Goal: Task Accomplishment & Management: Manage account settings

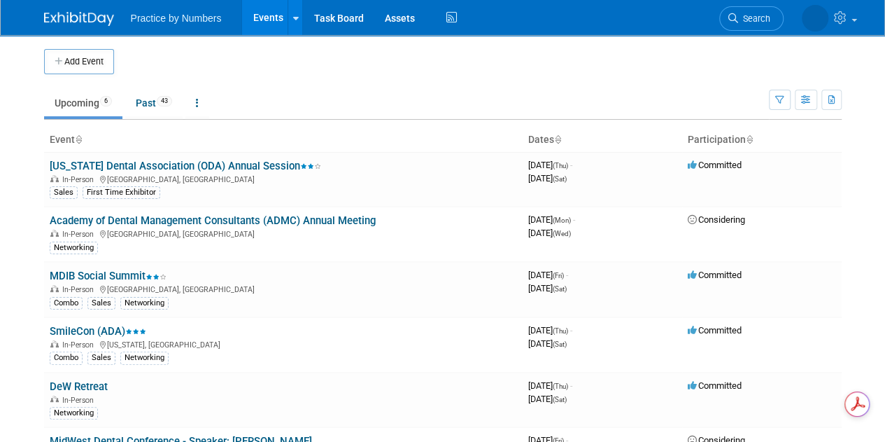
click at [125, 276] on link "MDIB Social Summit" at bounding box center [108, 275] width 117 height 13
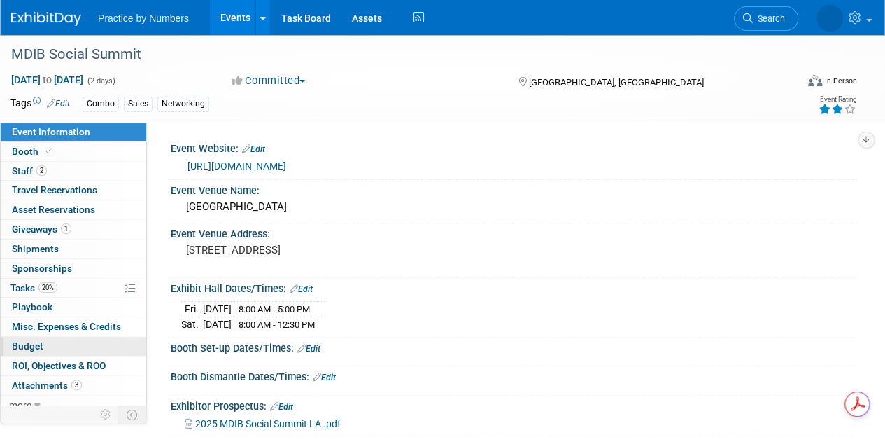
click at [33, 344] on span "Budget" at bounding box center [27, 345] width 31 height 11
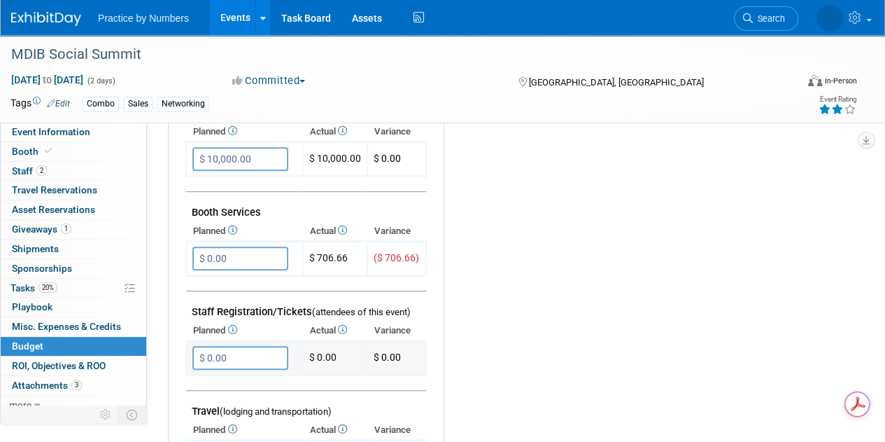
scroll to position [280, 0]
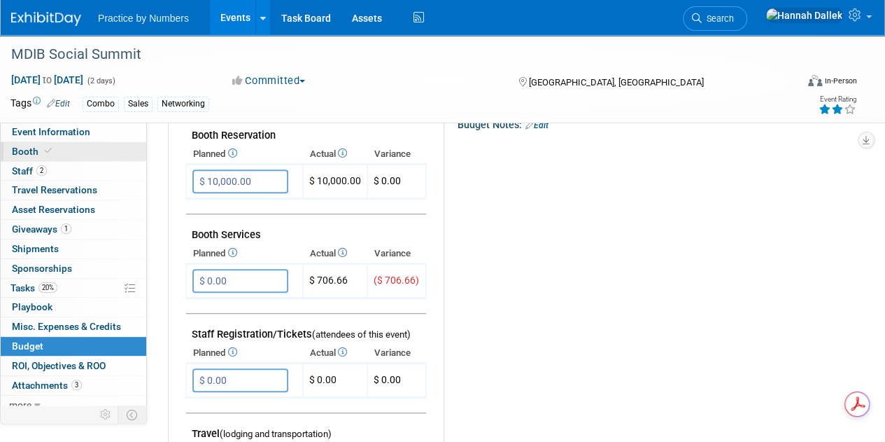
click at [60, 153] on link "Booth" at bounding box center [74, 151] width 146 height 19
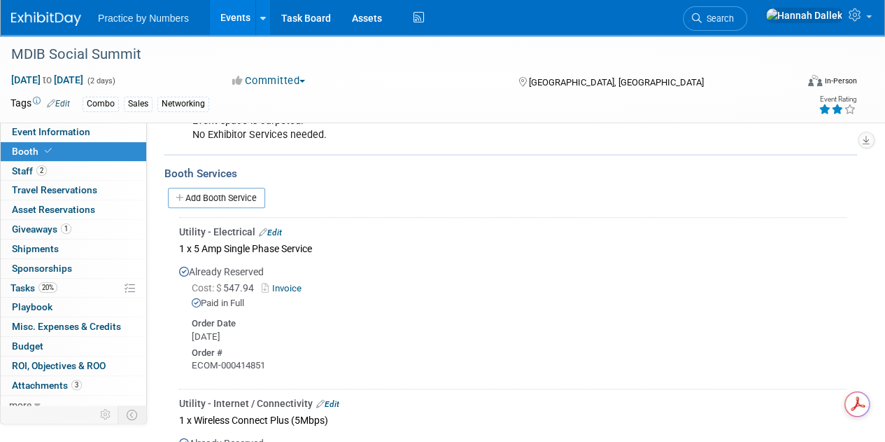
scroll to position [0, 0]
drag, startPoint x: 256, startPoint y: 289, endPoint x: 225, endPoint y: 289, distance: 30.8
click at [225, 289] on span "Cost: $ 547.94" at bounding box center [226, 287] width 68 height 11
copy span "547.94"
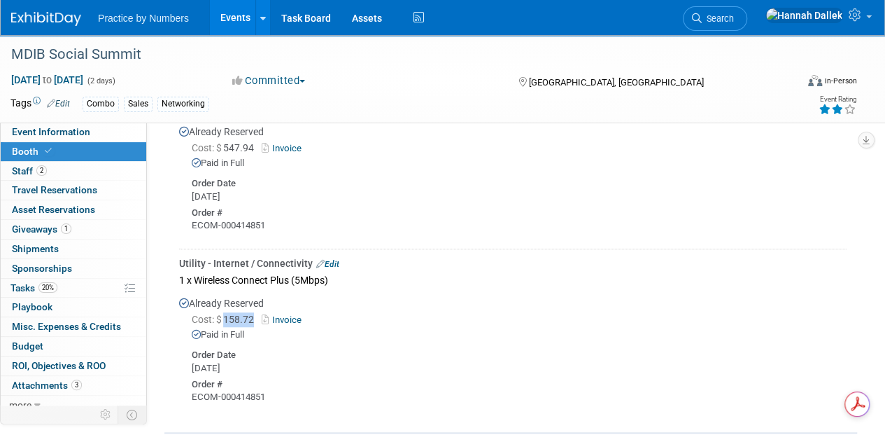
drag, startPoint x: 255, startPoint y: 320, endPoint x: 227, endPoint y: 321, distance: 27.3
click at [227, 321] on span "Cost: $ 158.72" at bounding box center [226, 319] width 68 height 11
copy span "158.72"
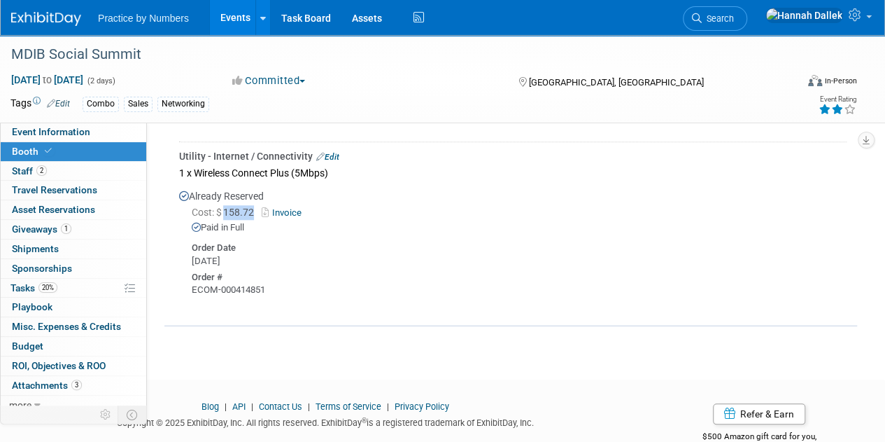
scroll to position [579, 0]
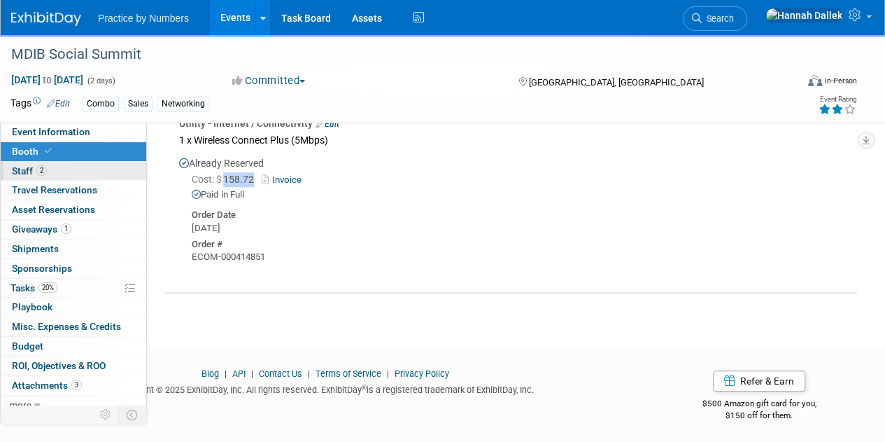
click at [1, 173] on link "2 Staff 2" at bounding box center [74, 171] width 146 height 19
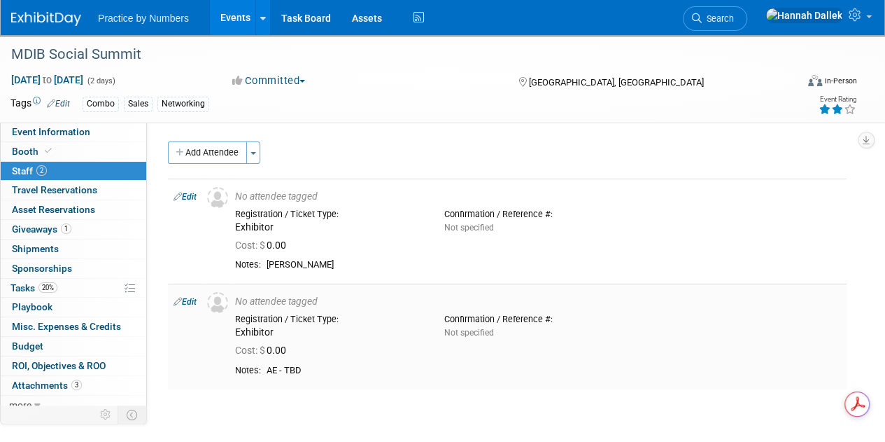
scroll to position [0, 0]
click at [190, 299] on link "Edit" at bounding box center [185, 302] width 23 height 10
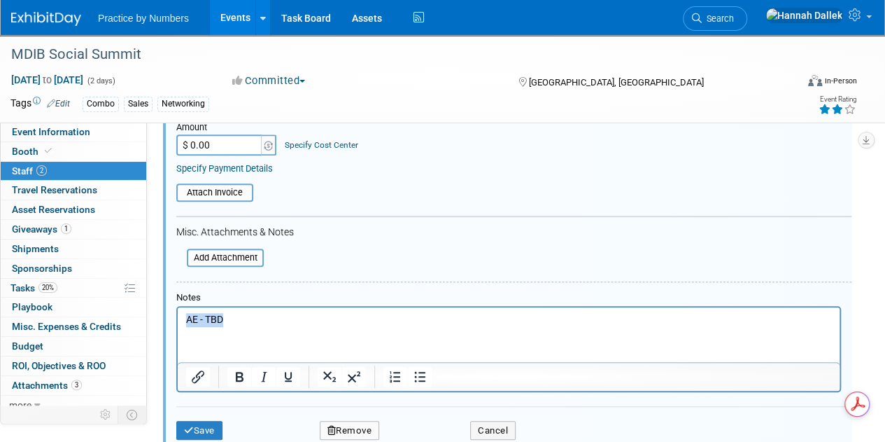
drag, startPoint x: 231, startPoint y: 316, endPoint x: 174, endPoint y: 319, distance: 57.5
click at [178, 319] on html "AE - TBD" at bounding box center [509, 317] width 662 height 20
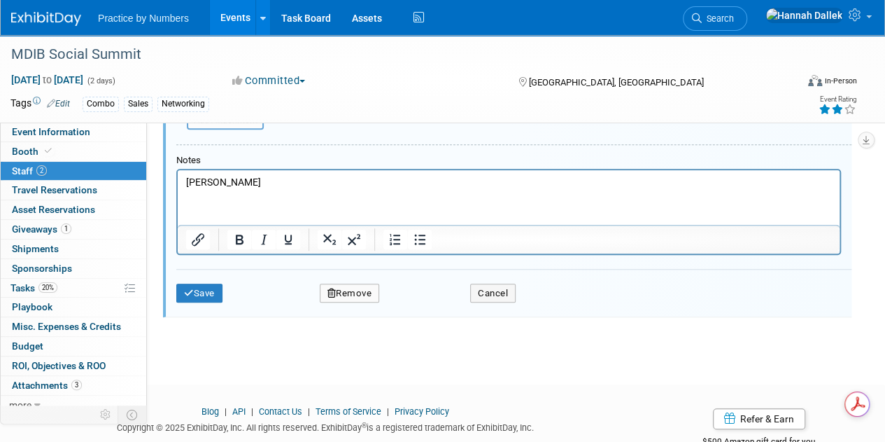
scroll to position [474, 0]
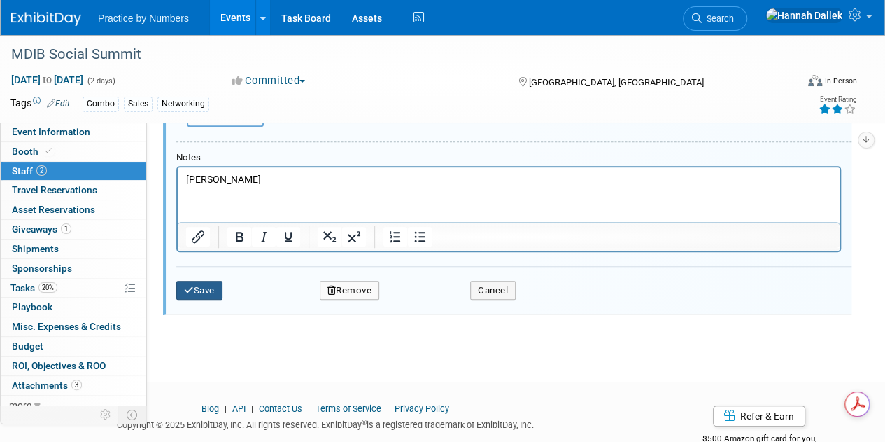
click at [196, 286] on button "Save" at bounding box center [199, 291] width 46 height 20
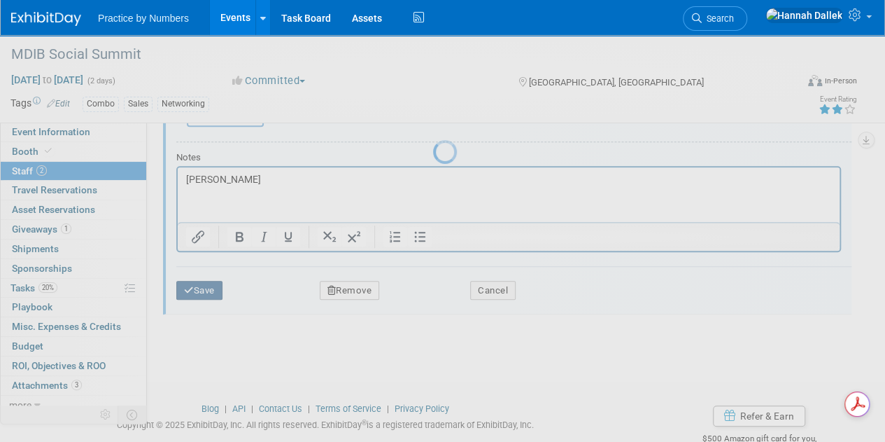
scroll to position [120, 0]
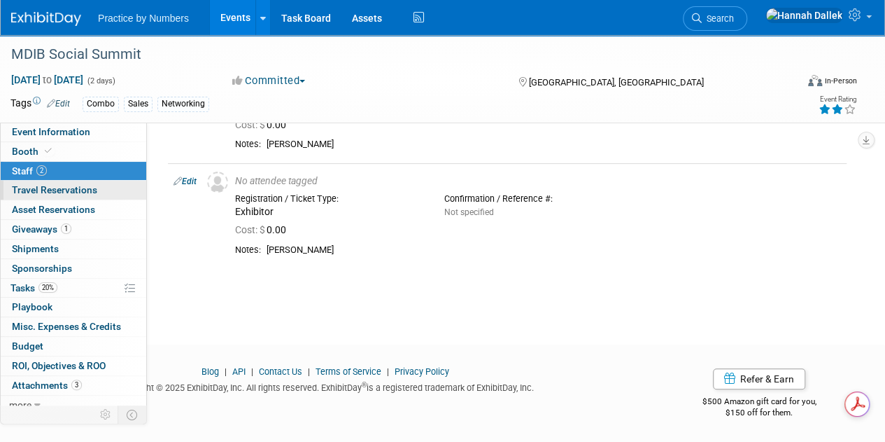
click at [102, 192] on link "0 Travel Reservations 0" at bounding box center [74, 190] width 146 height 19
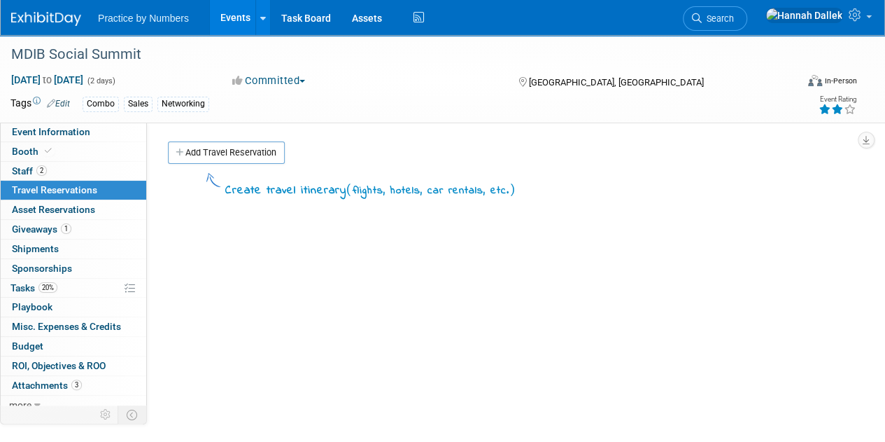
click at [182, 149] on icon at bounding box center [181, 152] width 10 height 9
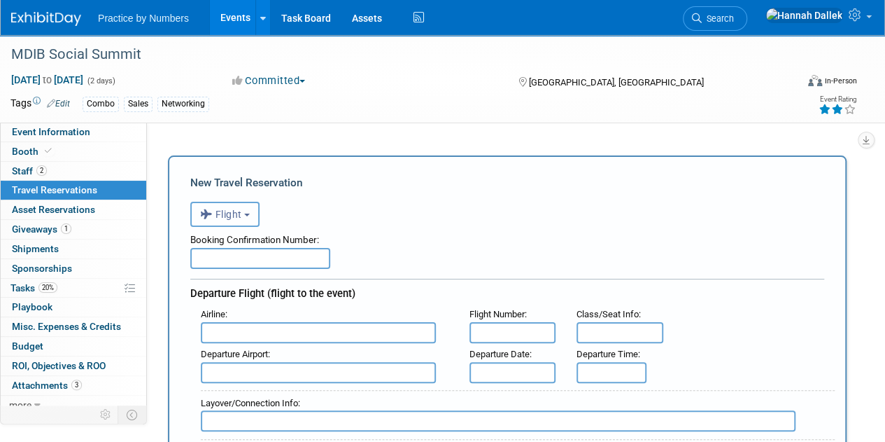
click at [250, 215] on b "button" at bounding box center [247, 214] width 6 height 3
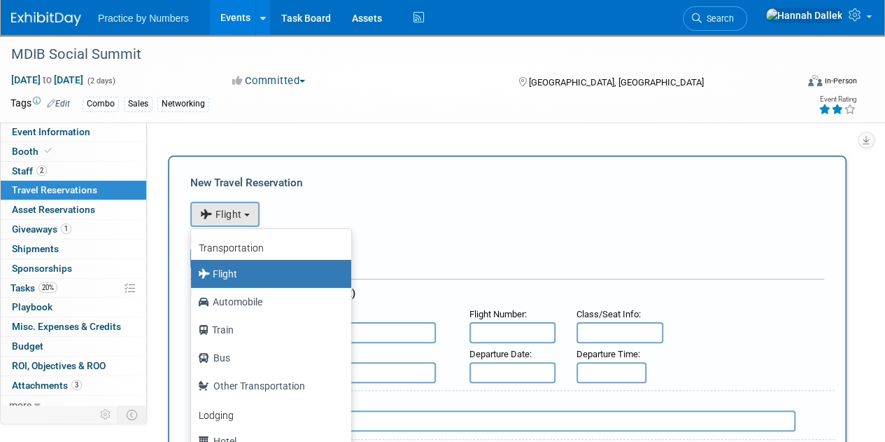
click at [322, 175] on div "New Travel Reservation" at bounding box center [507, 182] width 634 height 15
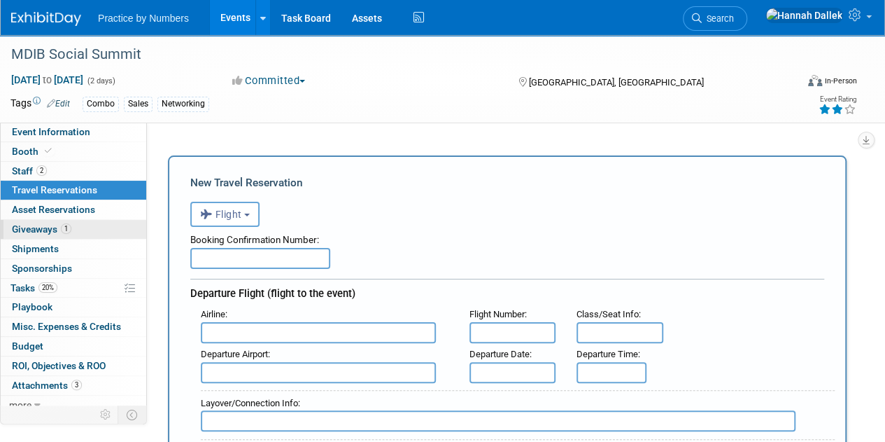
click at [69, 230] on span "1" at bounding box center [66, 228] width 10 height 10
